Goal: Communication & Community: Share content

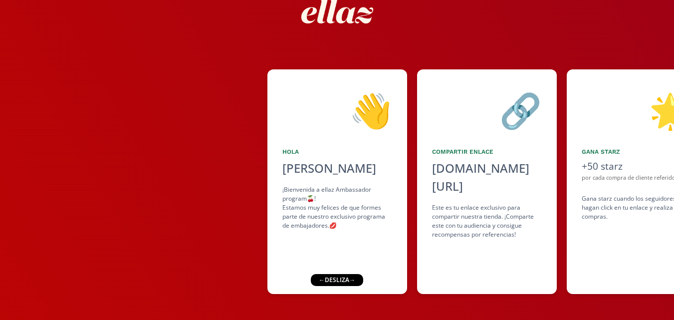
scroll to position [67, 0]
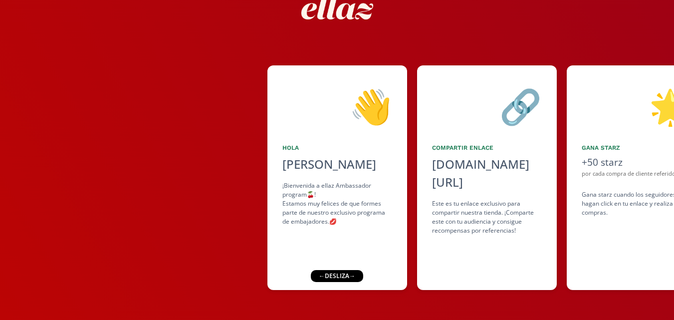
click at [345, 276] on div "← desliza →" at bounding box center [337, 276] width 52 height 12
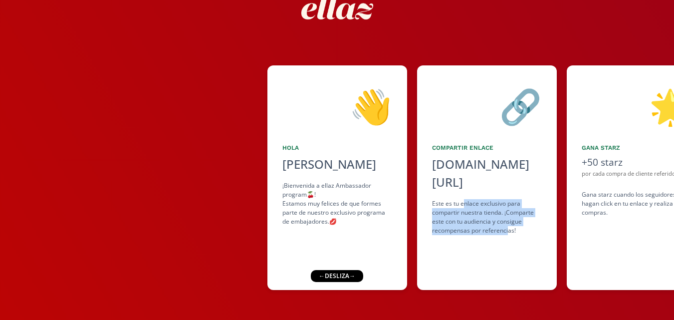
drag, startPoint x: 463, startPoint y: 186, endPoint x: 508, endPoint y: 210, distance: 50.7
click at [508, 210] on div "Este es tu enlace exclusivo para compartir nuestra tienda. ¡Comparte este con t…" at bounding box center [487, 217] width 110 height 36
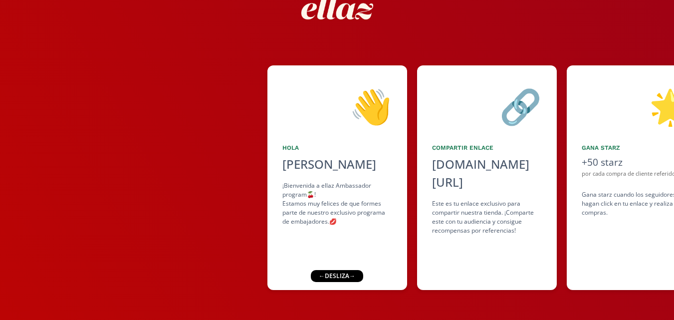
click at [337, 274] on div "← desliza →" at bounding box center [337, 276] width 52 height 12
drag, startPoint x: 360, startPoint y: 275, endPoint x: 308, endPoint y: 274, distance: 52.4
click at [308, 275] on div "👋 [PERSON_NAME] ¡Bienvenida a ellaz Ambassador program🍒! Estamos muy felices de…" at bounding box center [337, 137] width 674 height 365
click at [608, 297] on div "👋 [PERSON_NAME] ¡Bienvenida a ellaz Ambassador program🍒! Estamos muy felices de…" at bounding box center [337, 137] width 674 height 365
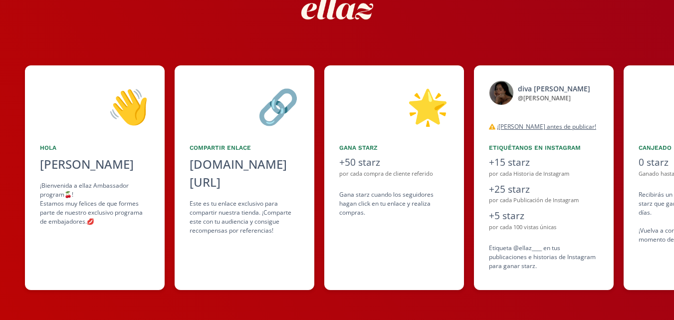
scroll to position [0, 609]
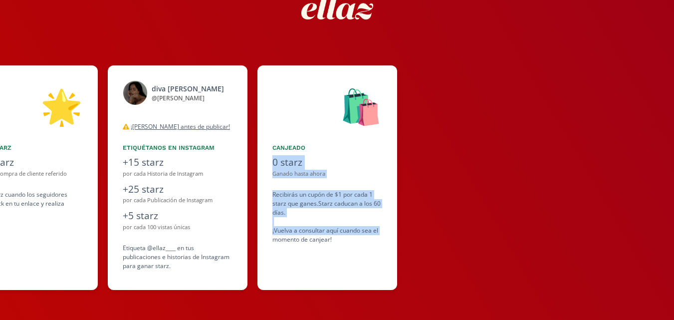
drag, startPoint x: 515, startPoint y: 286, endPoint x: 219, endPoint y: 278, distance: 296.7
click at [219, 278] on div "👋 [PERSON_NAME] ¡Bienvenida a ellaz Ambassador program🍒! Estamos muy felices de…" at bounding box center [337, 177] width 674 height 235
drag, startPoint x: 172, startPoint y: 255, endPoint x: 410, endPoint y: 266, distance: 238.4
click at [410, 266] on div "👋 [PERSON_NAME] ¡Bienvenida a ellaz Ambassador program🍒! Estamos muy felices de…" at bounding box center [337, 177] width 674 height 235
click at [359, 286] on div "🛍️ Canjeado 0 starz Ganado hasta ahora Recibirás un cupón de $1 por cada 1 star…" at bounding box center [328, 177] width 140 height 225
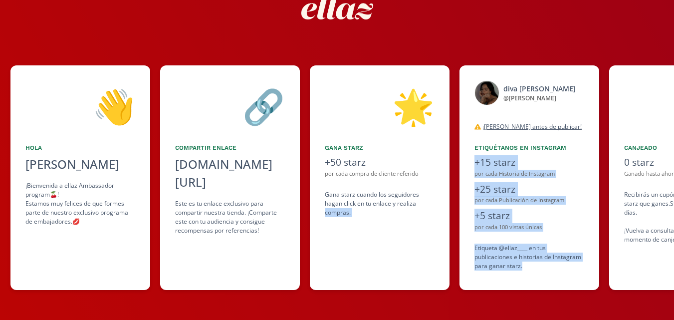
scroll to position [0, 259]
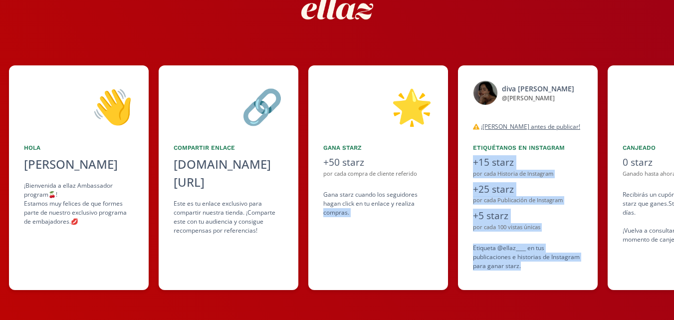
drag, startPoint x: 197, startPoint y: 287, endPoint x: 314, endPoint y: 287, distance: 116.8
click at [314, 287] on div "👋 [PERSON_NAME] ¡Bienvenida a ellaz Ambassador program🍒! Estamos muy felices de…" at bounding box center [337, 177] width 674 height 235
click at [329, 261] on div "🌟 Gana starz +50 starz por cada compra de cliente referido Gana starz cuando lo…" at bounding box center [379, 177] width 140 height 225
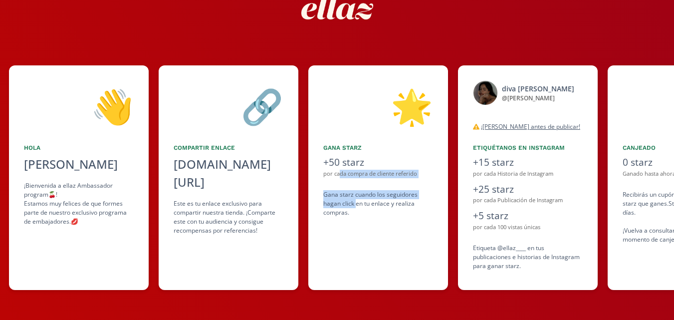
drag, startPoint x: 348, startPoint y: 190, endPoint x: 355, endPoint y: 200, distance: 12.6
click at [355, 200] on div "🌟 Gana starz +50 starz por cada compra de cliente referido Gana starz cuando lo…" at bounding box center [379, 177] width 140 height 225
click at [355, 200] on div "Gana starz cuando los seguidores hagan click en tu enlace y realiza compras ." at bounding box center [379, 203] width 110 height 27
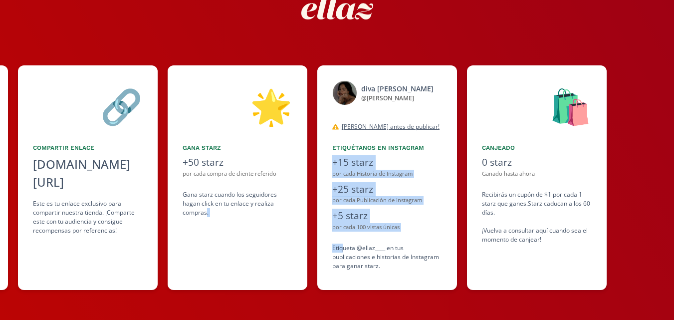
scroll to position [0, 410]
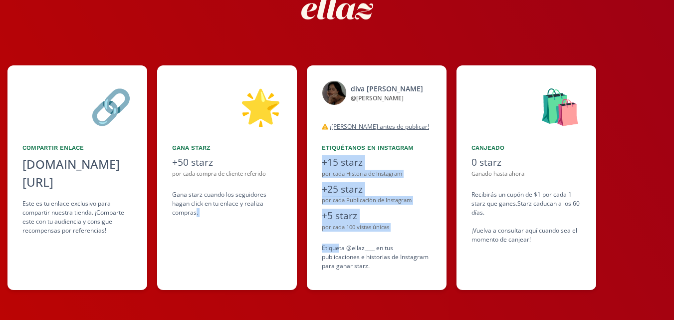
drag, startPoint x: 390, startPoint y: 239, endPoint x: 339, endPoint y: 239, distance: 50.4
click at [339, 239] on div "👋 [PERSON_NAME] ¡Bienvenida a ellaz Ambassador program🍒! Estamos muy felices de…" at bounding box center [337, 177] width 674 height 235
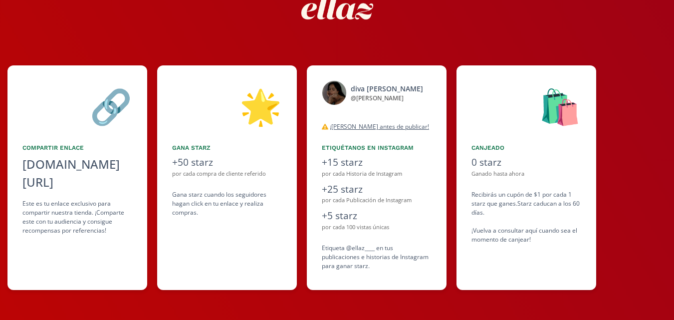
click at [390, 245] on div "Etiqueta @ellaz____ en tus publicaciones e historias de Instagram para ganar st…" at bounding box center [377, 257] width 110 height 27
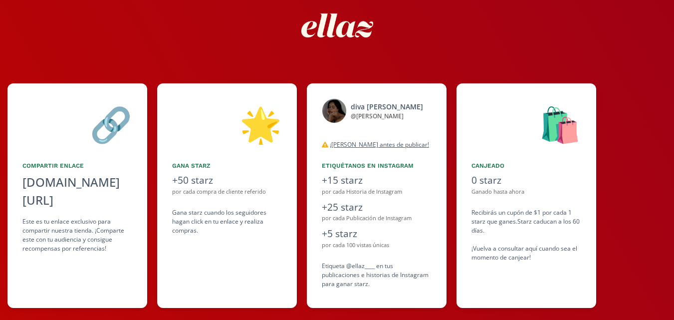
scroll to position [50, 0]
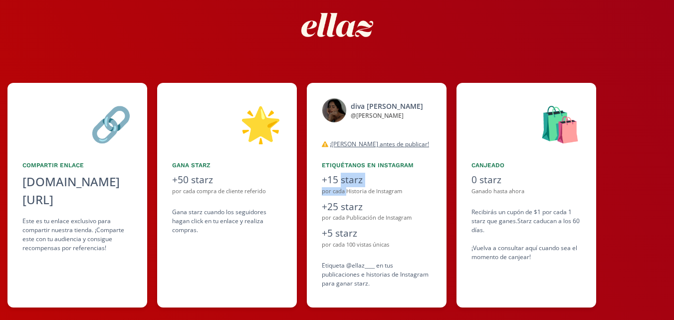
drag, startPoint x: 340, startPoint y: 182, endPoint x: 347, endPoint y: 191, distance: 11.1
click at [347, 191] on div "+15 starz por cada Historia de Instagram" at bounding box center [377, 184] width 110 height 23
click at [355, 138] on div "diva [PERSON_NAME] @ [PERSON_NAME] desconectado" at bounding box center [377, 119] width 110 height 42
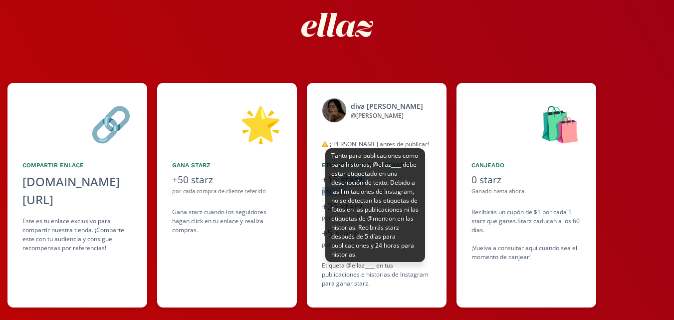
click at [355, 143] on u "¡[PERSON_NAME] antes de publicar!" at bounding box center [379, 144] width 99 height 8
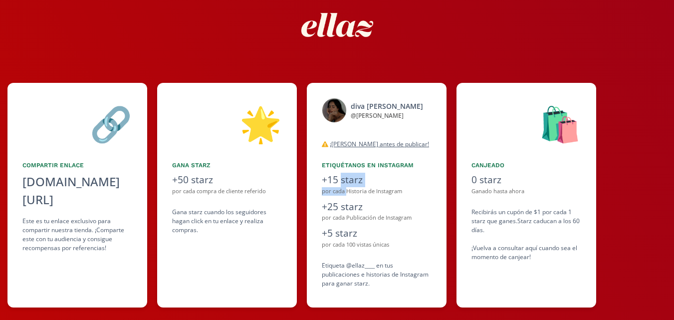
scroll to position [67, 0]
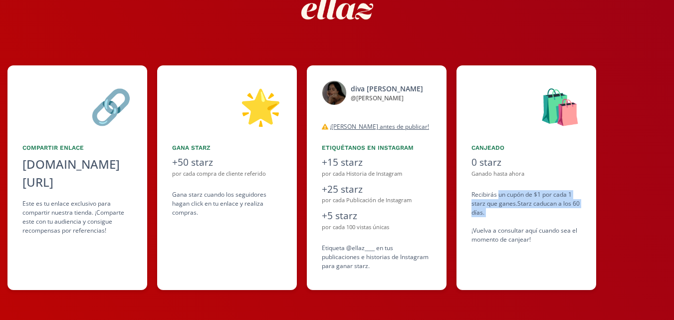
drag, startPoint x: 498, startPoint y: 198, endPoint x: 501, endPoint y: 222, distance: 24.2
click at [501, 222] on div "Recibirás un cupón de $1 por cada 1 starz que ganes. Starz caducan a los 60 día…" at bounding box center [527, 217] width 110 height 54
click at [365, 31] on img at bounding box center [338, 8] width 90 height 90
